Goal: Information Seeking & Learning: Learn about a topic

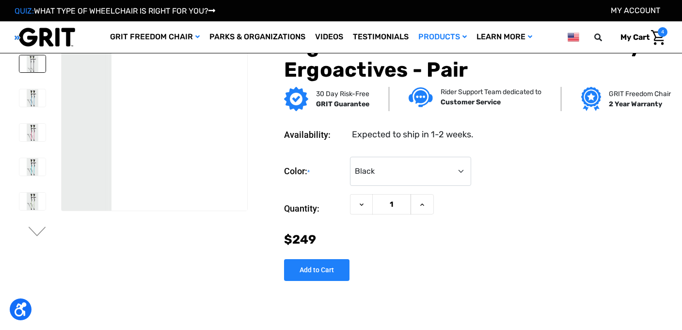
select select "568"
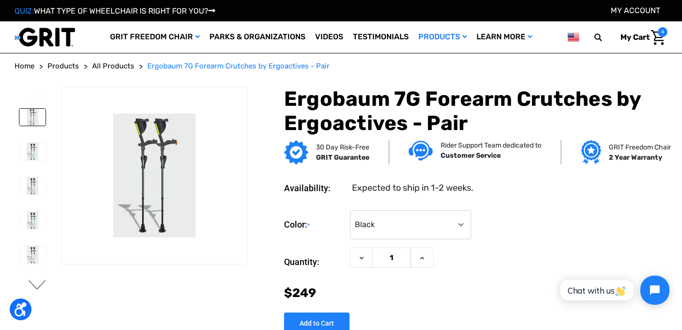
click at [34, 282] on button "Next" at bounding box center [37, 286] width 20 height 12
click at [32, 256] on img at bounding box center [32, 253] width 26 height 17
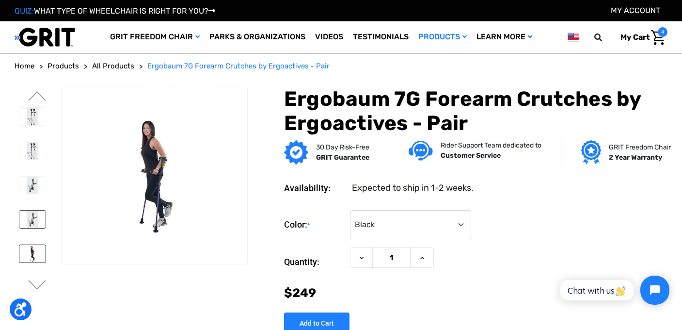
click at [31, 222] on img at bounding box center [32, 219] width 26 height 17
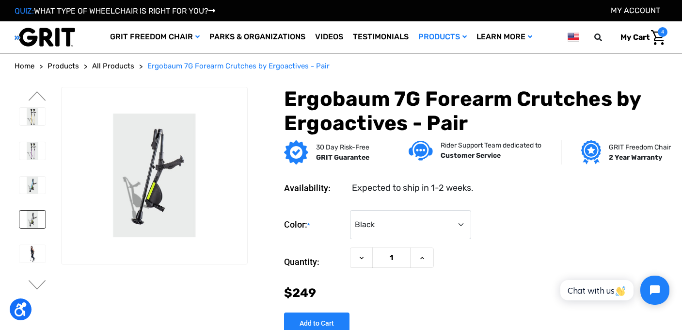
click at [30, 197] on li at bounding box center [32, 185] width 35 height 27
click at [32, 185] on img at bounding box center [32, 185] width 26 height 17
click at [35, 157] on img at bounding box center [32, 150] width 26 height 17
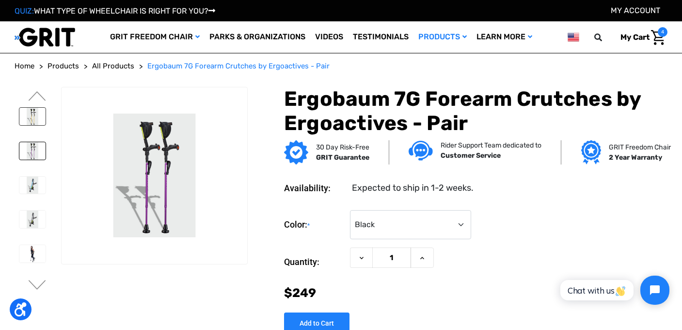
click at [32, 125] on img at bounding box center [32, 116] width 26 height 17
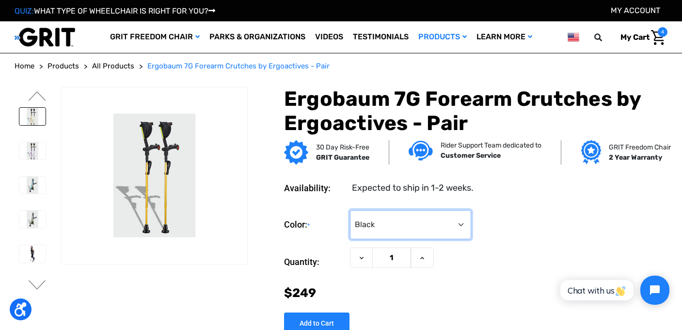
click at [453, 224] on select "Choose Options Aquamarine (Unavailable) Black Blue Gold (Unavailable) Green Pur…" at bounding box center [410, 224] width 121 height 29
click at [350, 210] on select "Choose Options Aquamarine (Unavailable) Black Blue Gold (Unavailable) Green Pur…" at bounding box center [410, 224] width 121 height 29
click at [40, 96] on button "Previous" at bounding box center [37, 97] width 20 height 12
click at [38, 95] on button "Previous" at bounding box center [37, 97] width 20 height 12
click at [35, 117] on img at bounding box center [32, 117] width 26 height 17
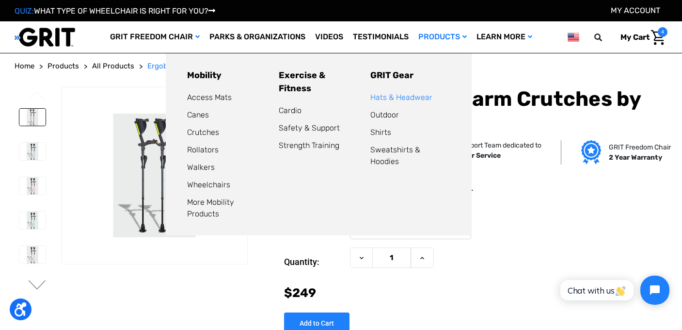
click at [411, 99] on link "Hats & Headwear" at bounding box center [402, 97] width 62 height 9
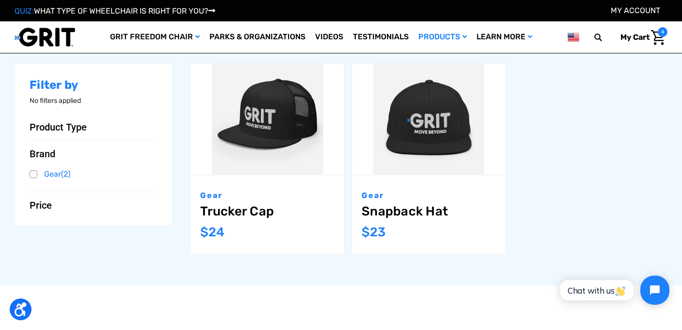
scroll to position [139, 0]
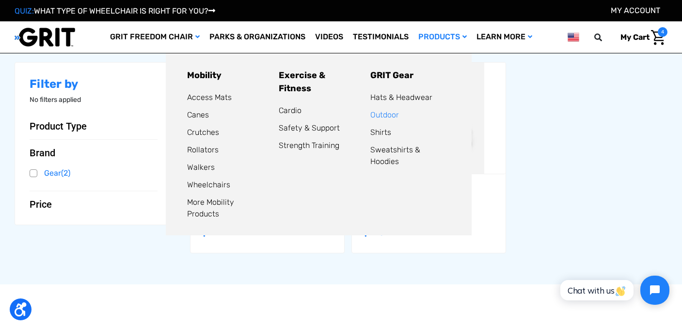
click at [381, 112] on link "Outdoor" at bounding box center [385, 114] width 29 height 9
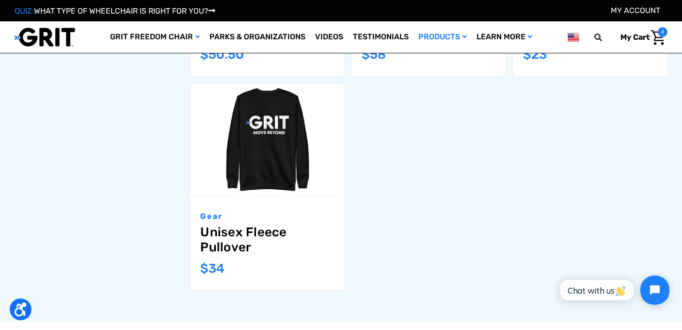
scroll to position [516, 0]
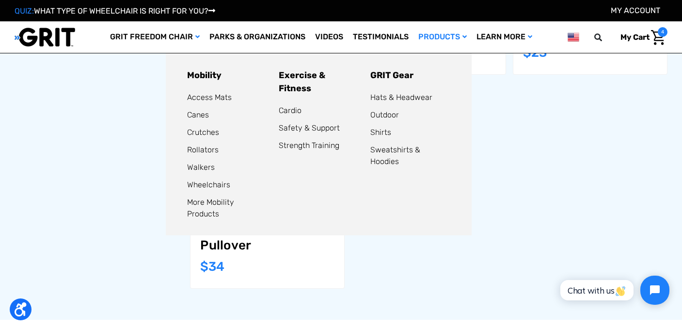
click at [463, 40] on icon at bounding box center [465, 36] width 4 height 7
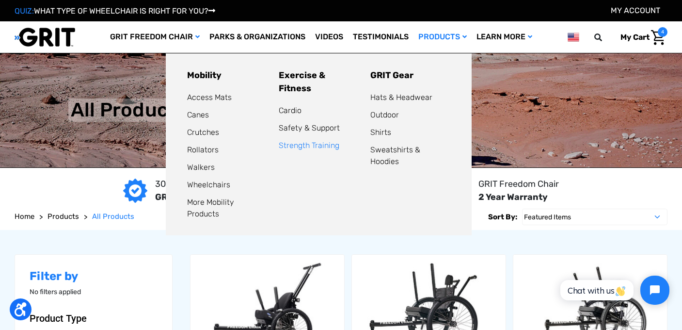
click at [293, 141] on link "Strength Training" at bounding box center [309, 145] width 61 height 9
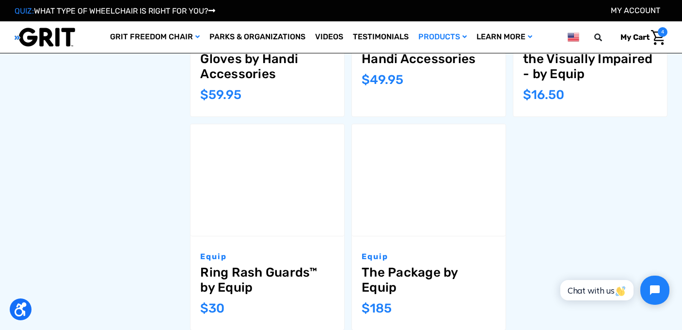
scroll to position [824, 0]
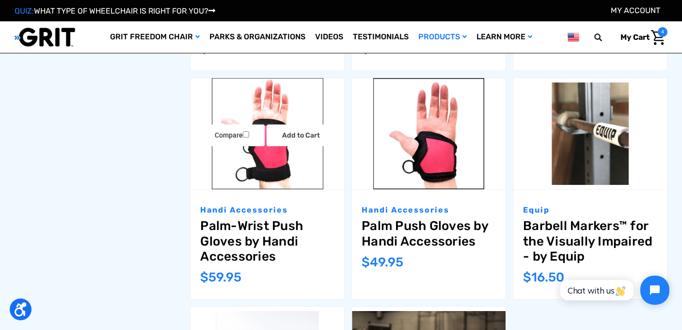
click at [252, 225] on link "Palm-Wrist Push Gloves by Handi Accessories" at bounding box center [267, 241] width 134 height 46
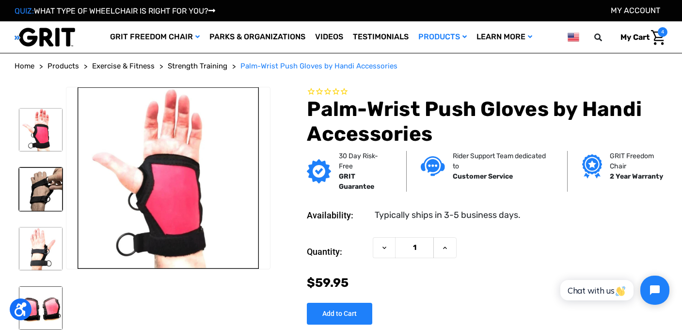
click at [47, 179] on img at bounding box center [41, 189] width 44 height 44
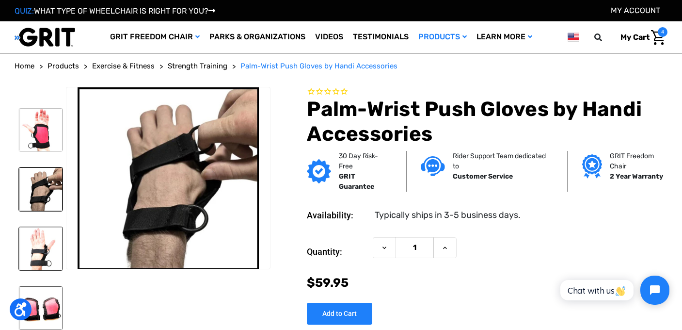
click at [37, 246] on img at bounding box center [41, 249] width 44 height 44
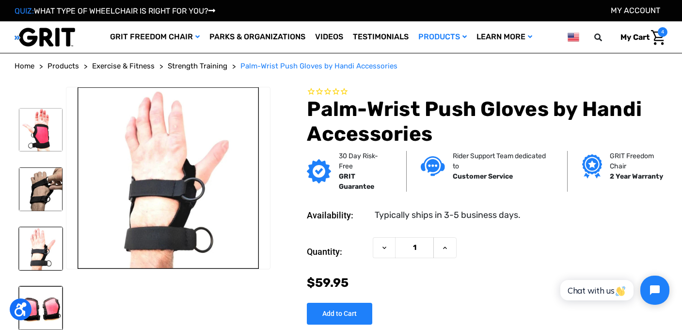
click at [43, 308] on img at bounding box center [41, 308] width 44 height 44
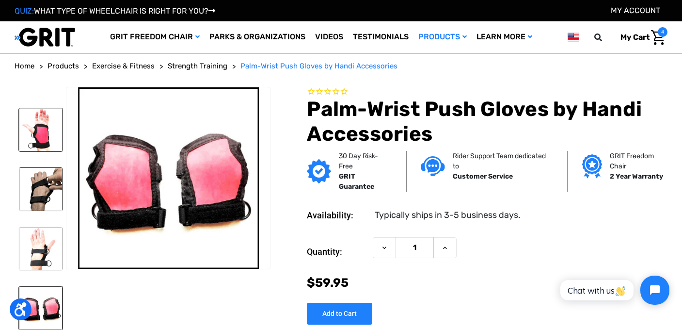
click at [41, 129] on img at bounding box center [41, 130] width 44 height 44
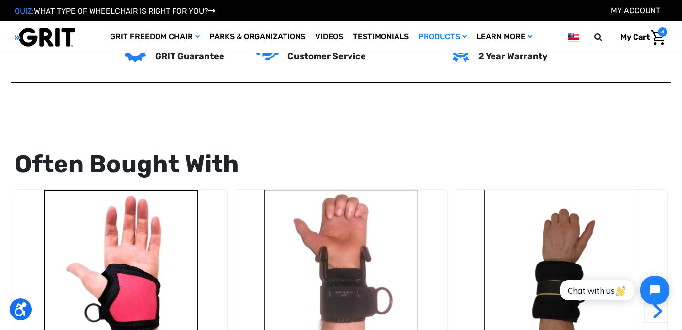
scroll to position [668, 0]
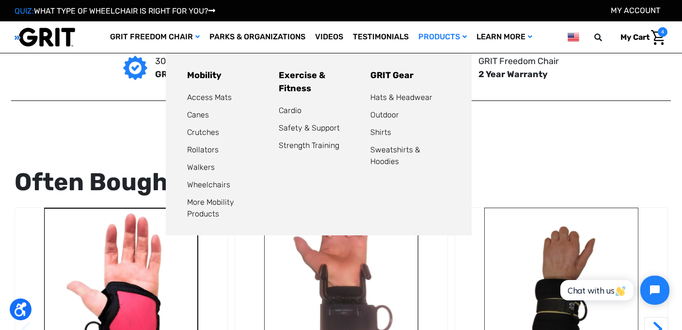
click at [448, 42] on link "Products" at bounding box center [443, 37] width 58 height 32
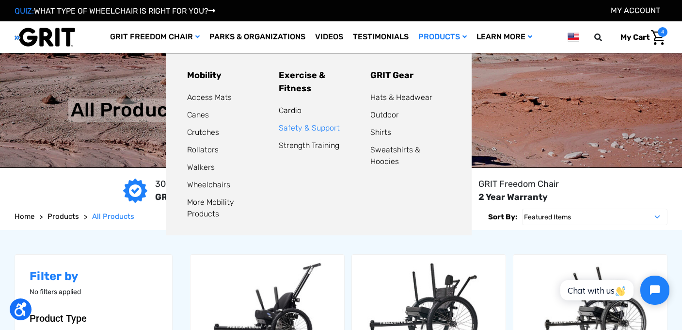
click at [293, 123] on link "Safety & Support" at bounding box center [309, 127] width 61 height 9
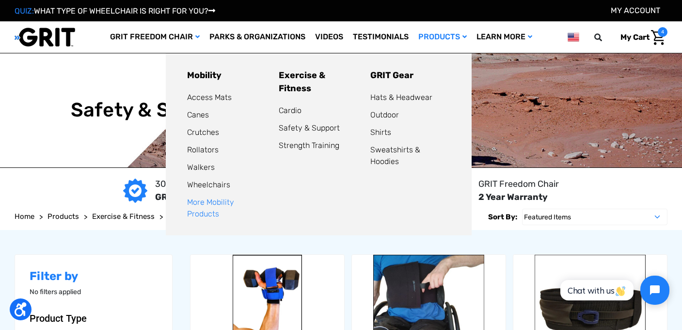
click at [215, 204] on link "More Mobility Products" at bounding box center [210, 207] width 47 height 21
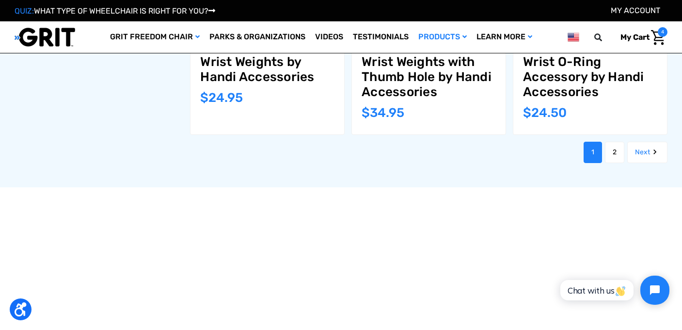
scroll to position [1175, 0]
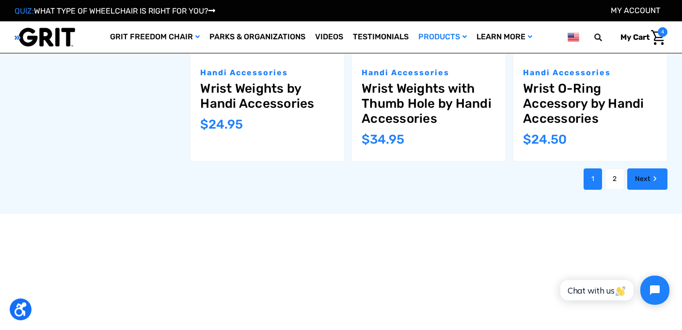
click at [646, 184] on link "Next" at bounding box center [648, 178] width 40 height 21
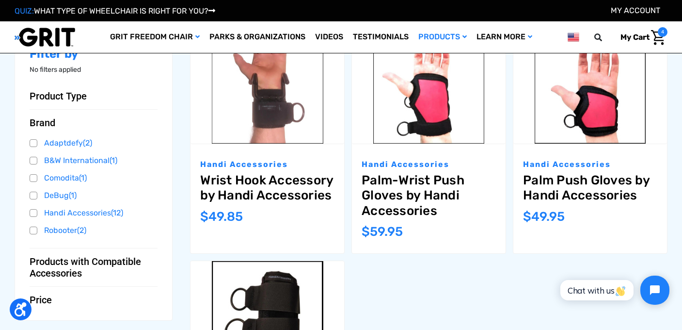
scroll to position [136, 0]
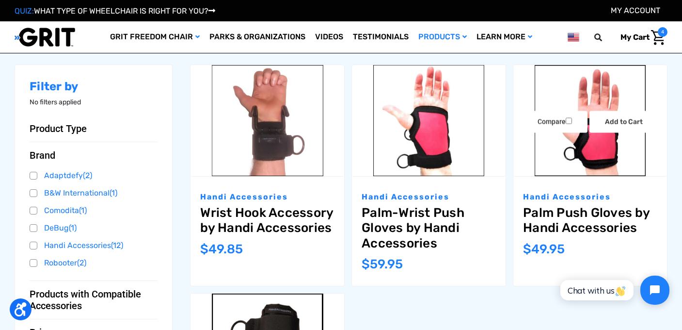
click at [590, 218] on link "Palm Push Gloves by Handi Accessories" at bounding box center [590, 220] width 134 height 30
